Goal: Book appointment/travel/reservation

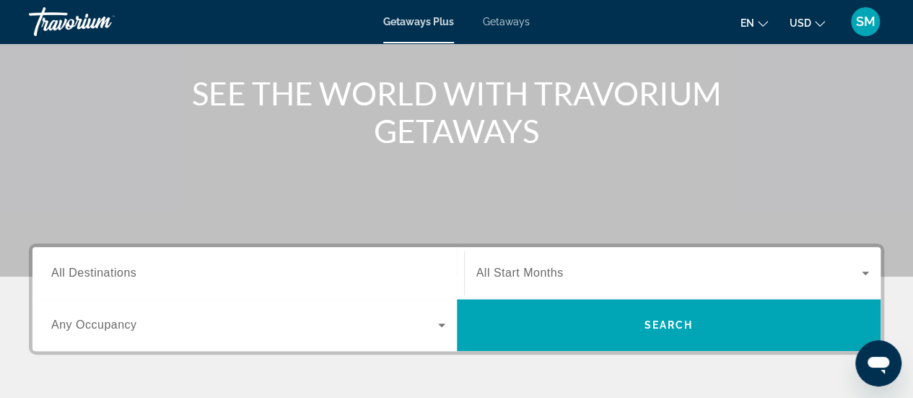
scroll to position [289, 0]
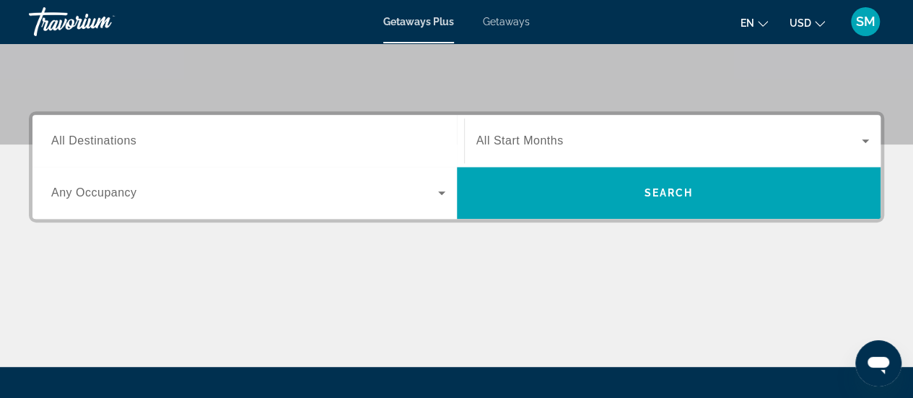
click at [97, 139] on span "All Destinations" at bounding box center [93, 140] width 85 height 12
click at [97, 139] on input "Destination All Destinations" at bounding box center [248, 141] width 394 height 17
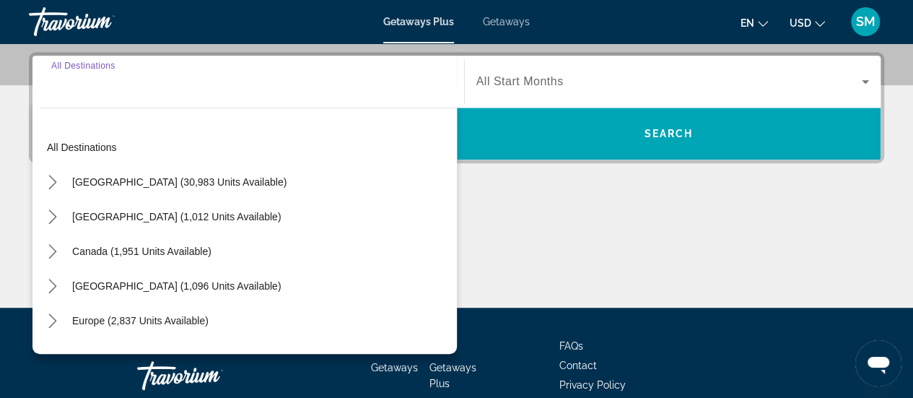
scroll to position [352, 0]
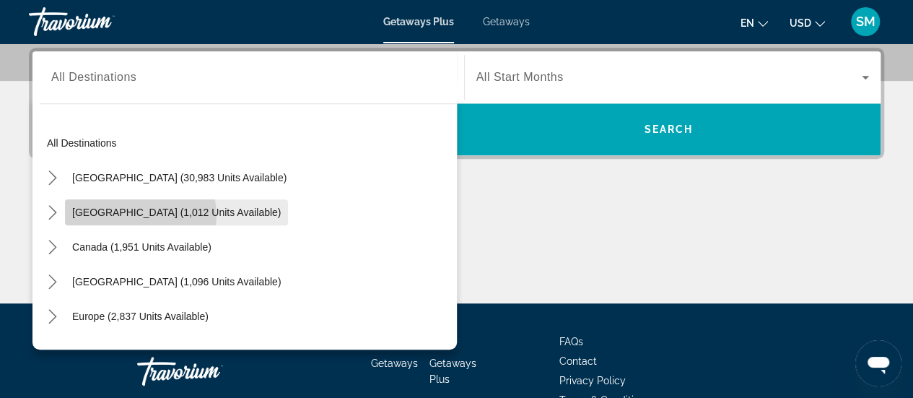
click at [139, 214] on span "[GEOGRAPHIC_DATA] (1,012 units available)" at bounding box center [176, 212] width 209 height 12
type input "**********"
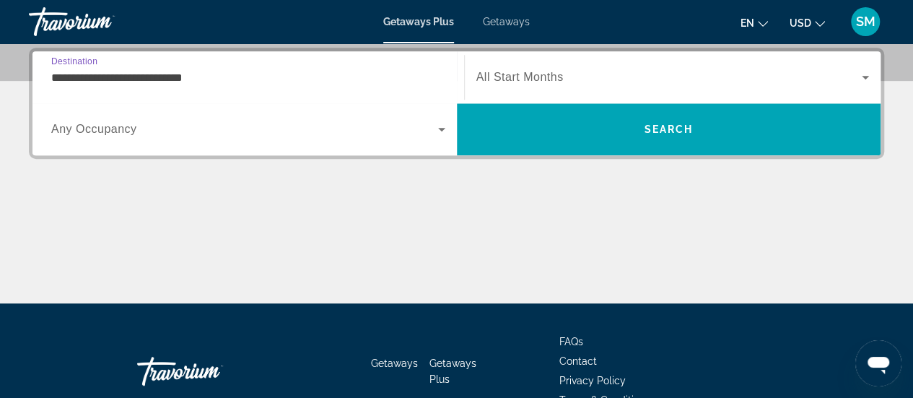
click at [139, 131] on span "Search widget" at bounding box center [244, 128] width 387 height 17
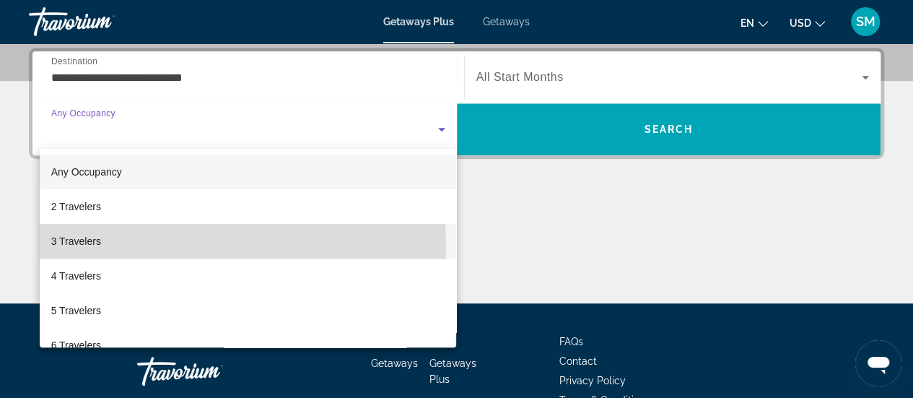
click at [91, 248] on span "3 Travelers" at bounding box center [76, 240] width 50 height 17
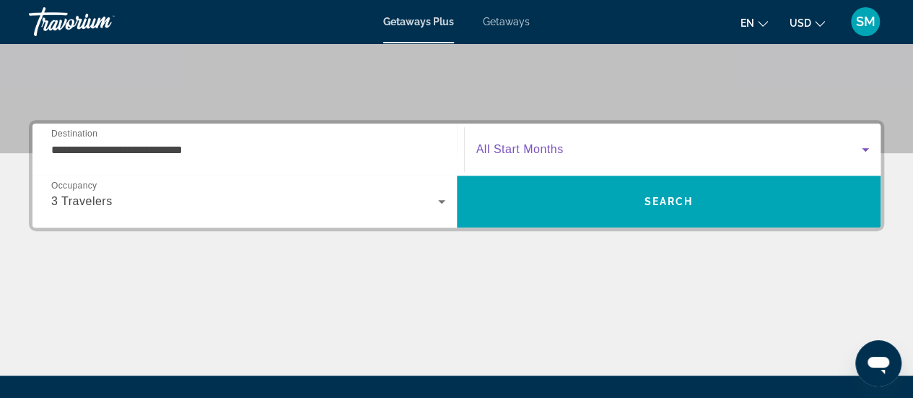
click at [615, 152] on span "Search widget" at bounding box center [669, 149] width 386 height 17
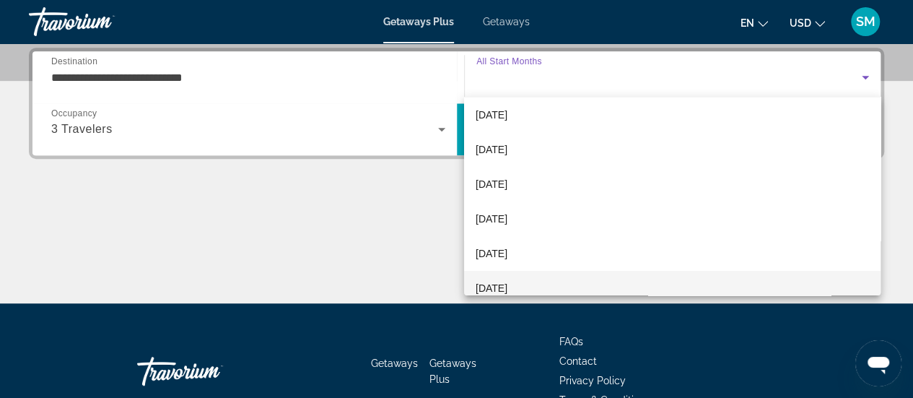
scroll to position [72, 0]
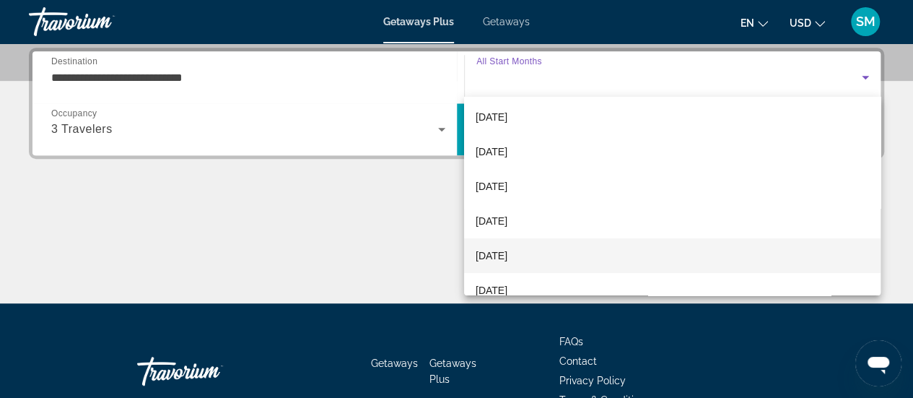
click at [507, 260] on span "[DATE]" at bounding box center [491, 255] width 32 height 17
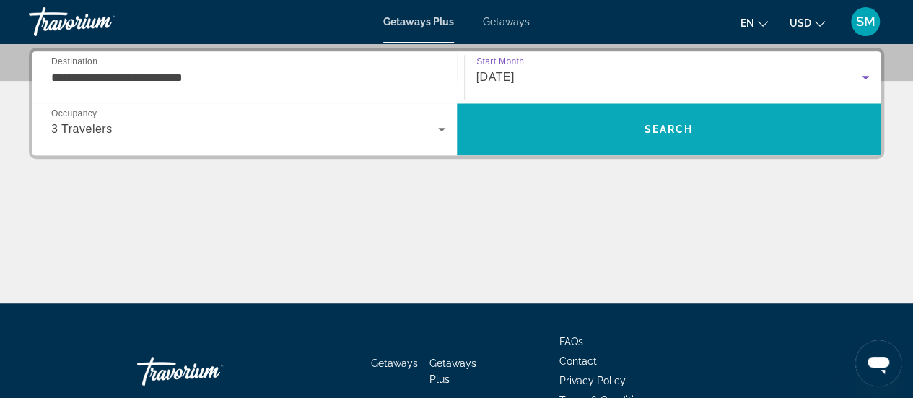
click at [574, 123] on span "Search" at bounding box center [669, 129] width 424 height 35
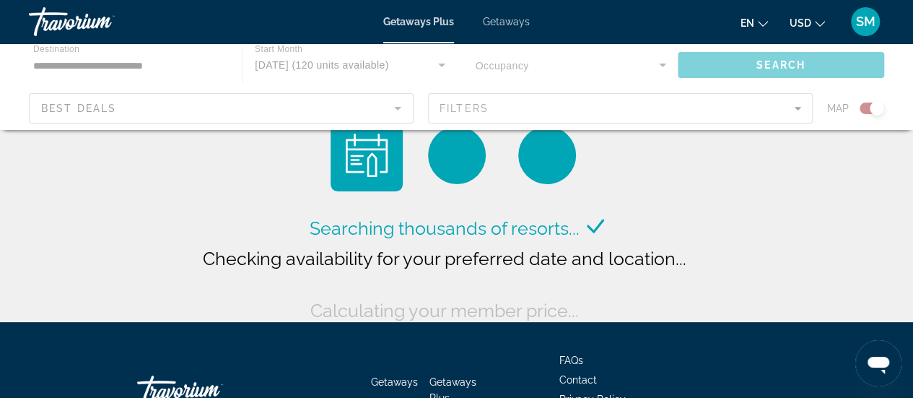
click at [581, 112] on div "Main content" at bounding box center [456, 86] width 913 height 87
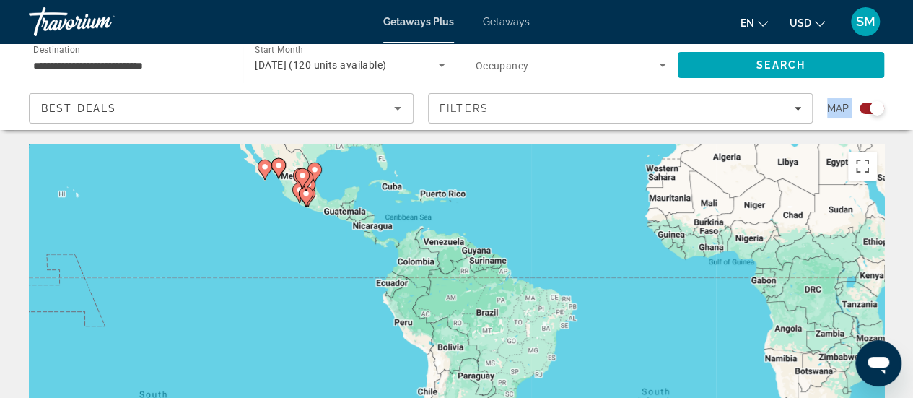
drag, startPoint x: 242, startPoint y: 336, endPoint x: 377, endPoint y: 123, distance: 252.4
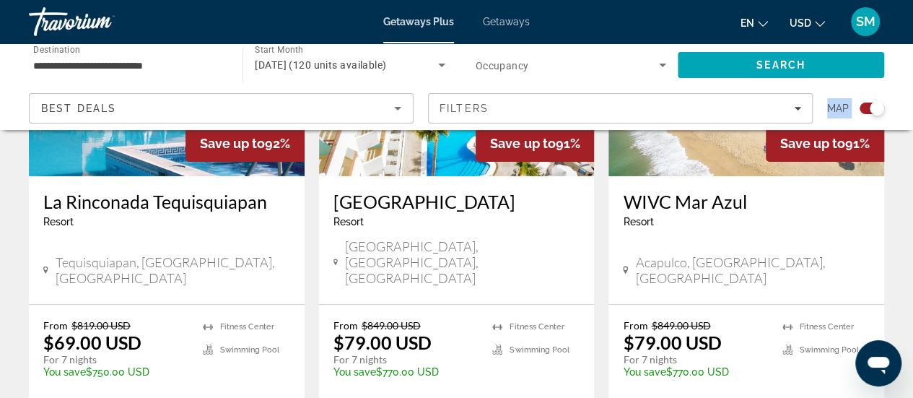
scroll to position [2381, 0]
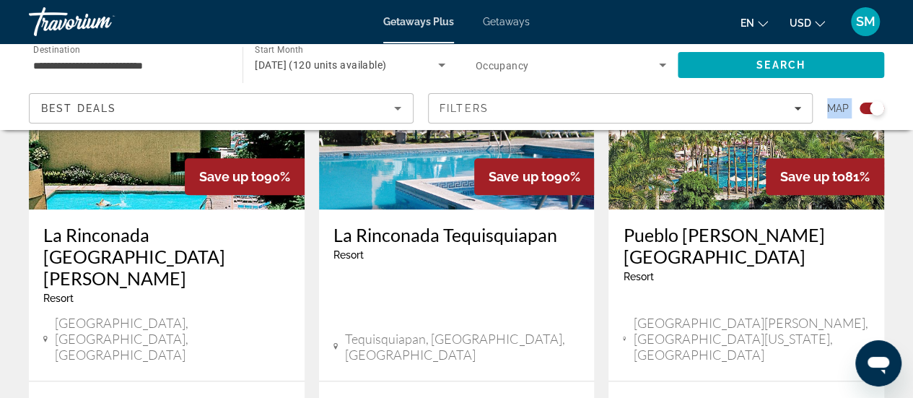
scroll to position [577, 0]
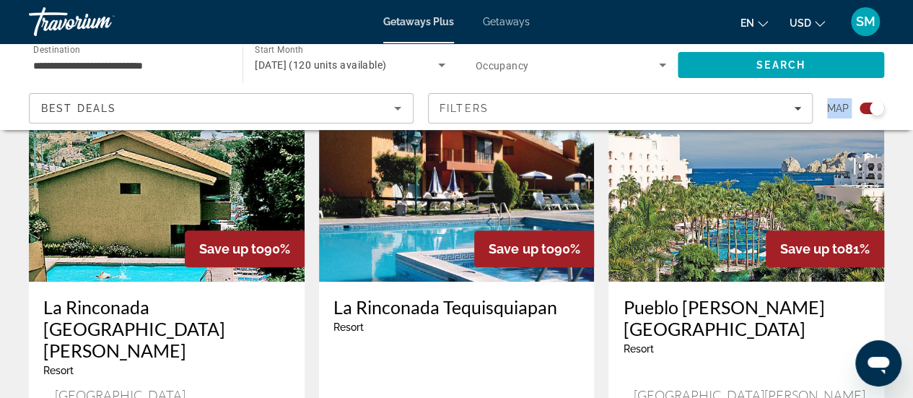
click at [739, 212] on img "Main content" at bounding box center [746, 166] width 276 height 231
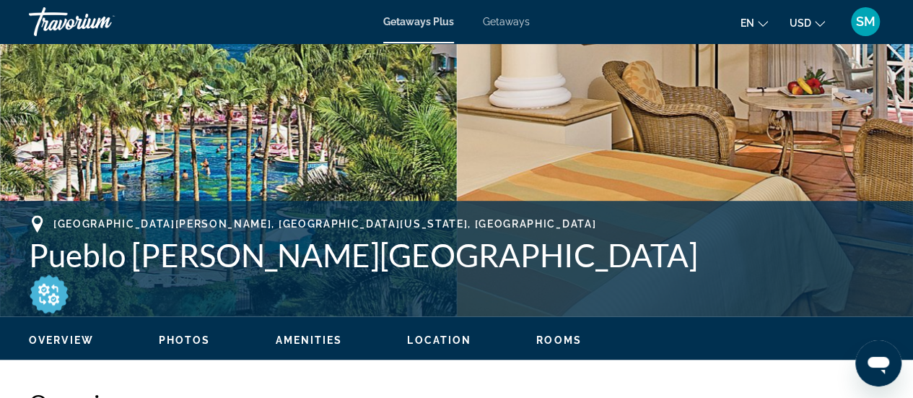
scroll to position [433, 0]
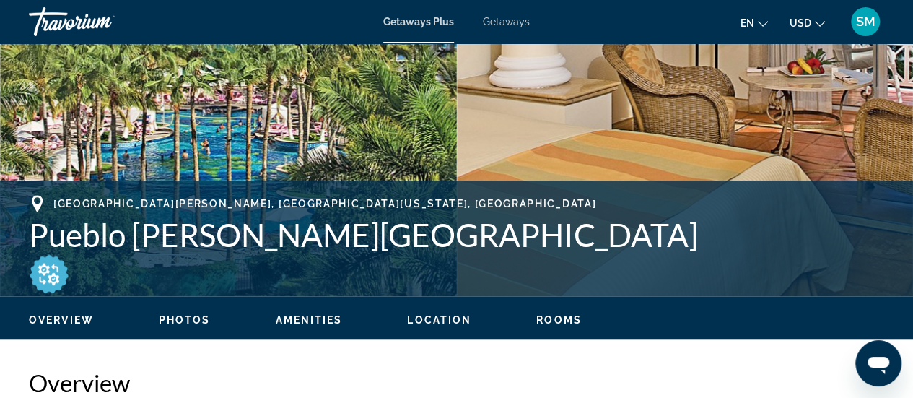
click at [548, 318] on span "Rooms" at bounding box center [558, 320] width 45 height 12
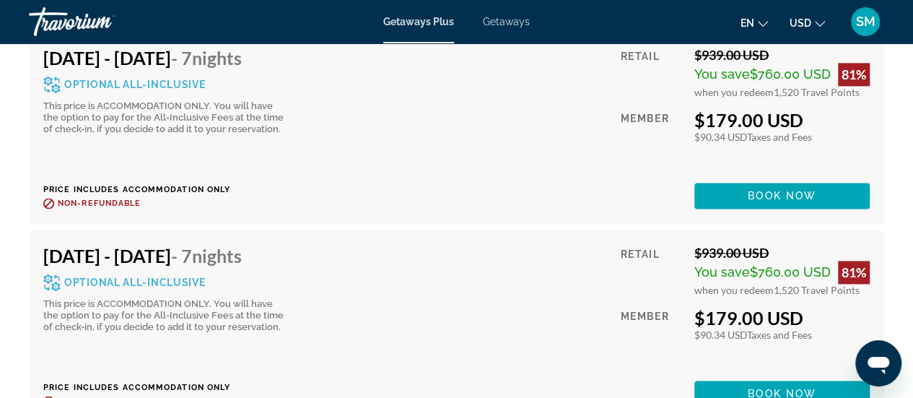
scroll to position [3280, 0]
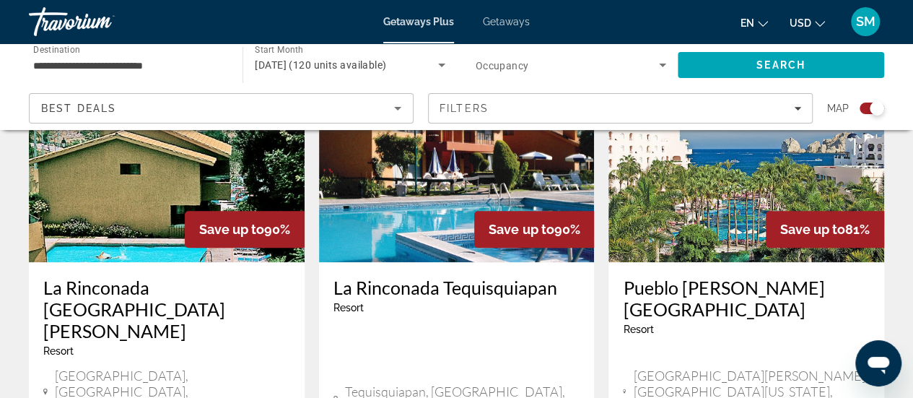
scroll to position [577, 0]
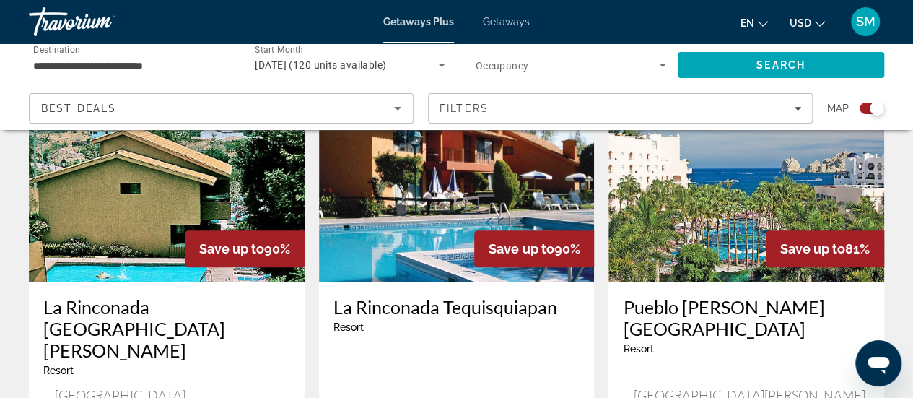
click at [738, 245] on img "Main content" at bounding box center [746, 166] width 276 height 231
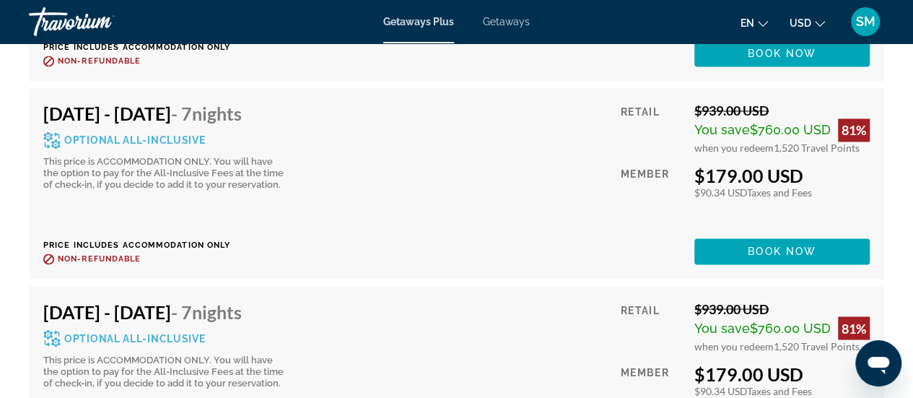
scroll to position [3896, 0]
